Goal: Book appointment/travel/reservation

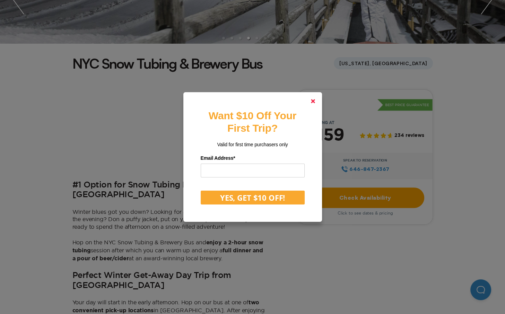
click at [319, 99] on link at bounding box center [313, 101] width 17 height 17
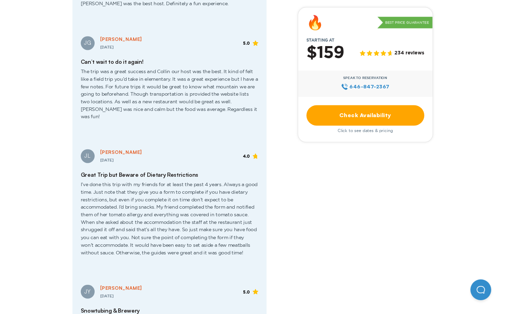
scroll to position [1040, 0]
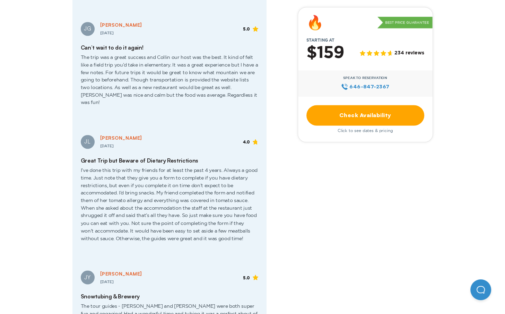
click at [393, 117] on link "Check Availability" at bounding box center [366, 115] width 118 height 20
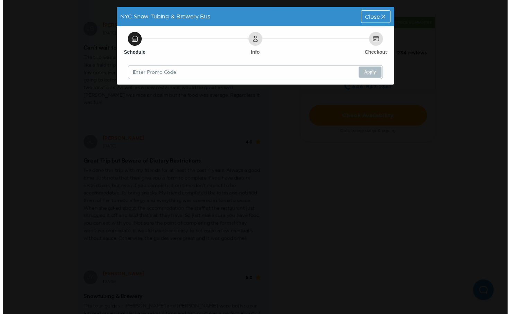
scroll to position [0, 0]
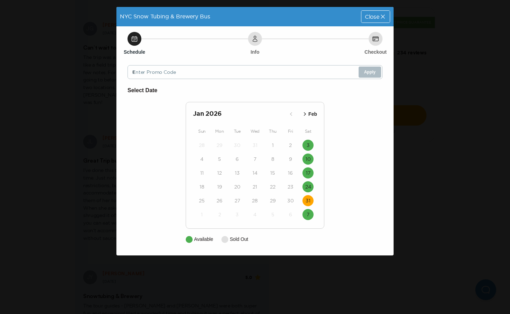
click at [311, 201] on time "31" at bounding box center [308, 200] width 5 height 7
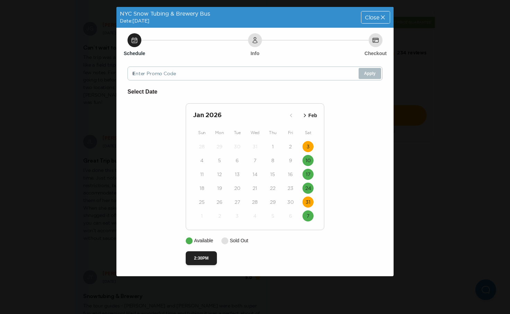
click at [308, 151] on button "3" at bounding box center [308, 146] width 11 height 11
click at [308, 216] on time "7" at bounding box center [308, 216] width 3 height 7
click at [307, 116] on icon "button" at bounding box center [305, 115] width 7 height 7
click at [203, 159] on time "8" at bounding box center [201, 160] width 3 height 7
click at [202, 174] on time "15" at bounding box center [202, 174] width 5 height 7
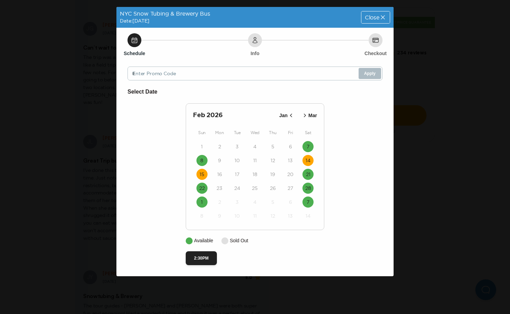
click at [308, 161] on time "14" at bounding box center [308, 160] width 5 height 7
click at [312, 176] on button "21" at bounding box center [308, 174] width 11 height 11
click at [201, 259] on button "2:30PM" at bounding box center [201, 258] width 31 height 14
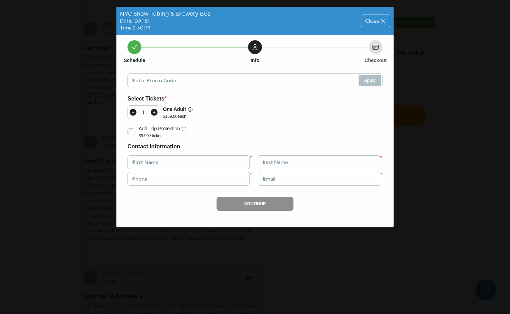
click at [151, 112] on icon at bounding box center [154, 112] width 7 height 7
click at [153, 112] on icon at bounding box center [154, 112] width 7 height 7
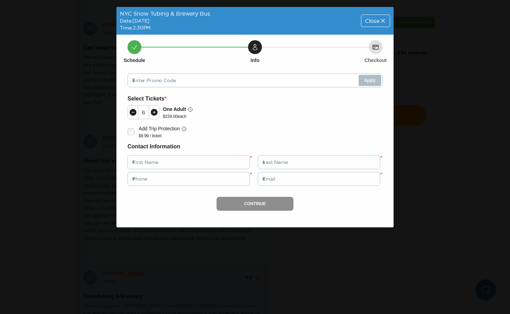
click at [153, 112] on icon at bounding box center [154, 112] width 7 height 7
click at [131, 113] on icon at bounding box center [133, 112] width 7 height 7
click at [380, 15] on div "Close" at bounding box center [376, 21] width 28 height 12
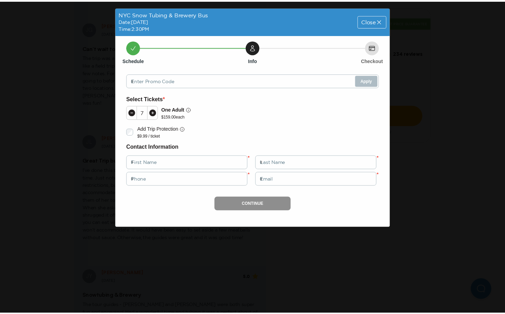
scroll to position [1040, 0]
